Goal: Task Accomplishment & Management: Manage account settings

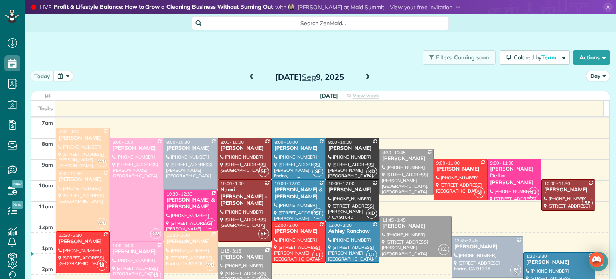
scroll to position [95, 0]
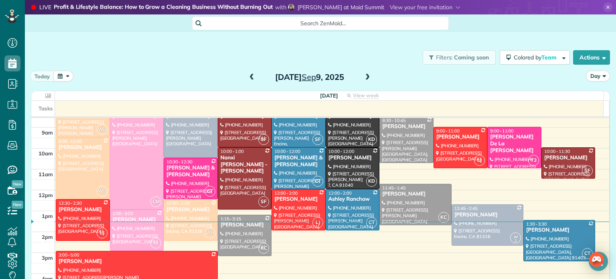
click at [363, 77] on span at bounding box center [367, 77] width 9 height 7
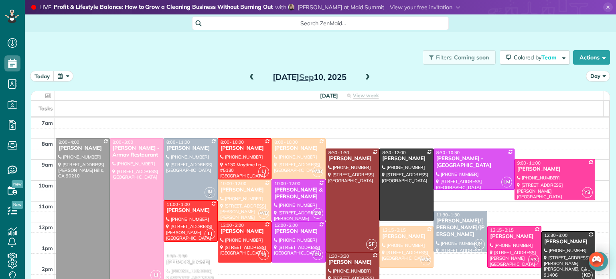
scroll to position [109, 0]
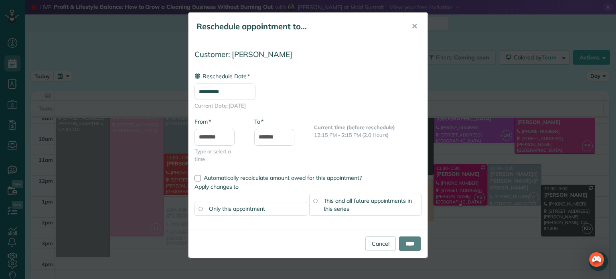
type input "**********"
click at [407, 243] on input "****" at bounding box center [410, 243] width 22 height 14
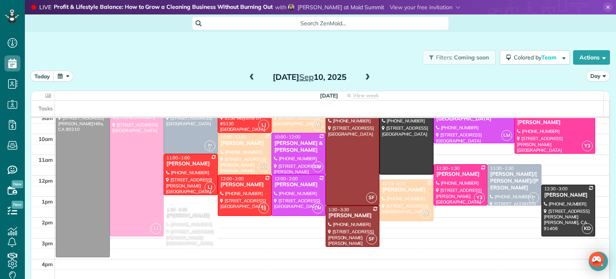
click at [247, 77] on span at bounding box center [251, 77] width 9 height 7
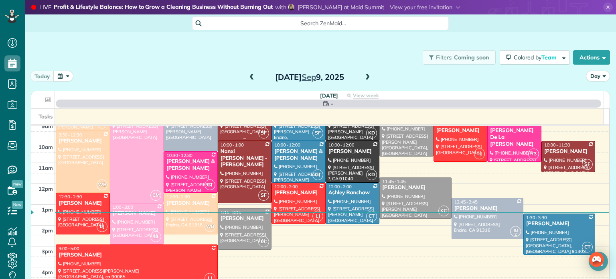
scroll to position [63, 0]
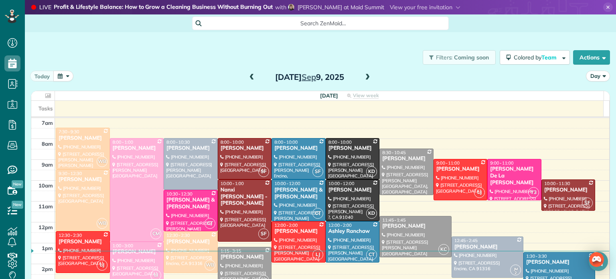
click at [180, 208] on div "[PERSON_NAME] & [PERSON_NAME]" at bounding box center [190, 203] width 49 height 14
click at [192, 207] on div "[PERSON_NAME] & [PERSON_NAME]" at bounding box center [190, 203] width 49 height 14
click at [180, 204] on div "[PERSON_NAME] & [PERSON_NAME]" at bounding box center [190, 203] width 49 height 14
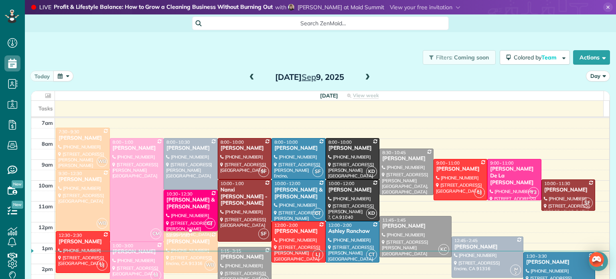
drag, startPoint x: 184, startPoint y: 210, endPoint x: 146, endPoint y: 57, distance: 157.4
click at [146, 57] on div "Filters: Coming soon Colored by Team Color by Cleaner Color by Team Color by St…" at bounding box center [320, 57] width 591 height 26
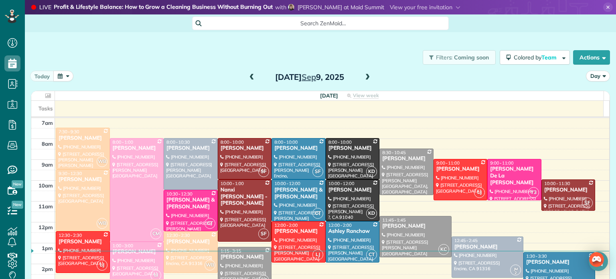
click at [192, 208] on div "[PERSON_NAME] & [PERSON_NAME]" at bounding box center [190, 203] width 49 height 14
click at [364, 76] on span at bounding box center [367, 77] width 9 height 7
